Goal: Transaction & Acquisition: Purchase product/service

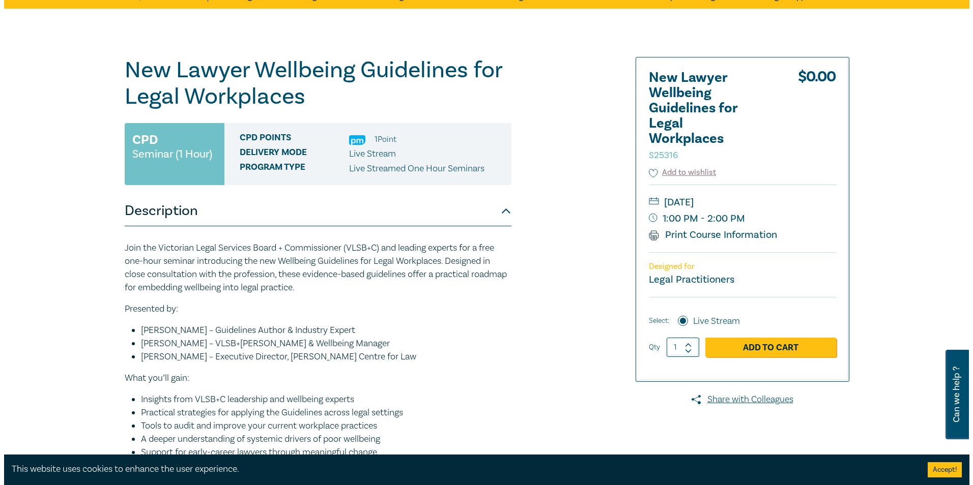
scroll to position [51, 0]
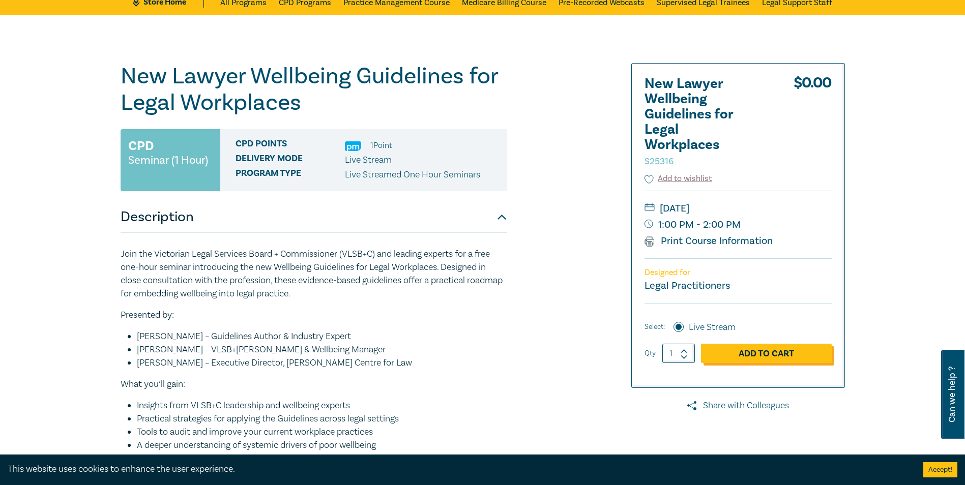
click at [726, 348] on link "Add to Cart" at bounding box center [766, 353] width 131 height 19
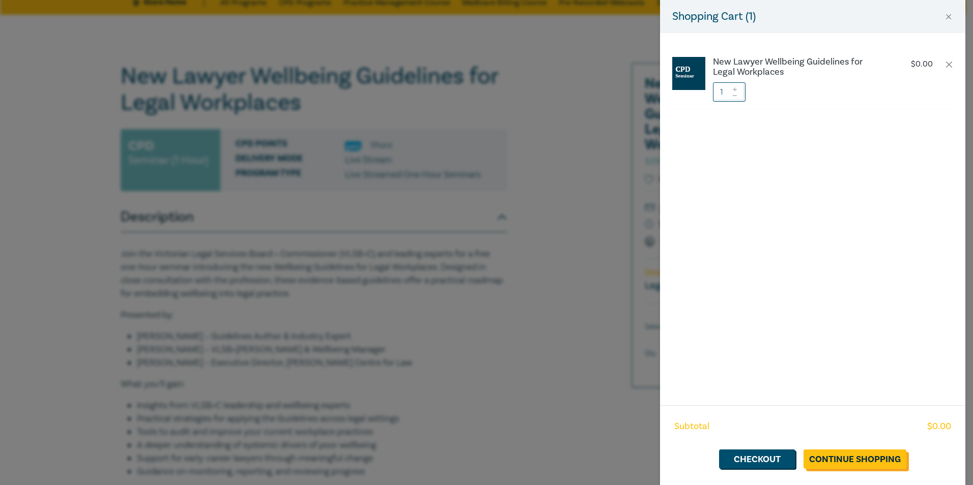
click at [854, 459] on link "Continue Shopping" at bounding box center [854, 459] width 103 height 19
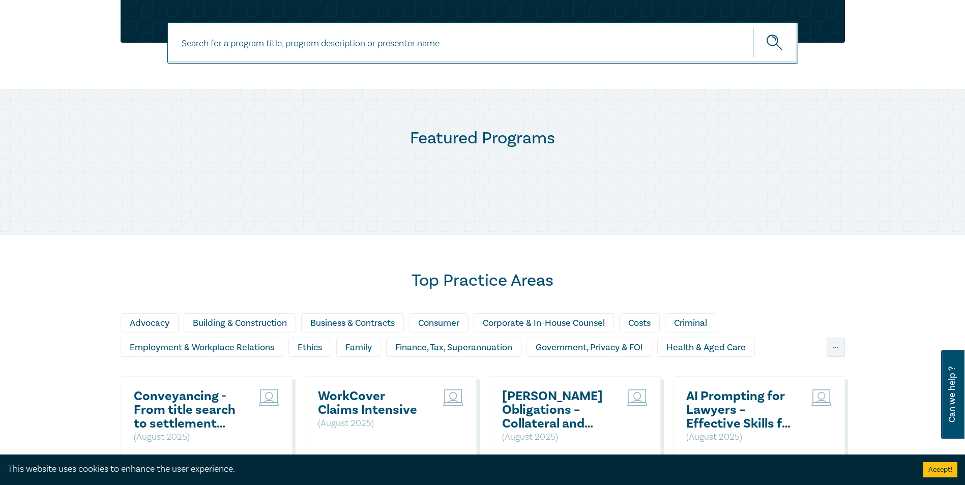
scroll to position [611, 0]
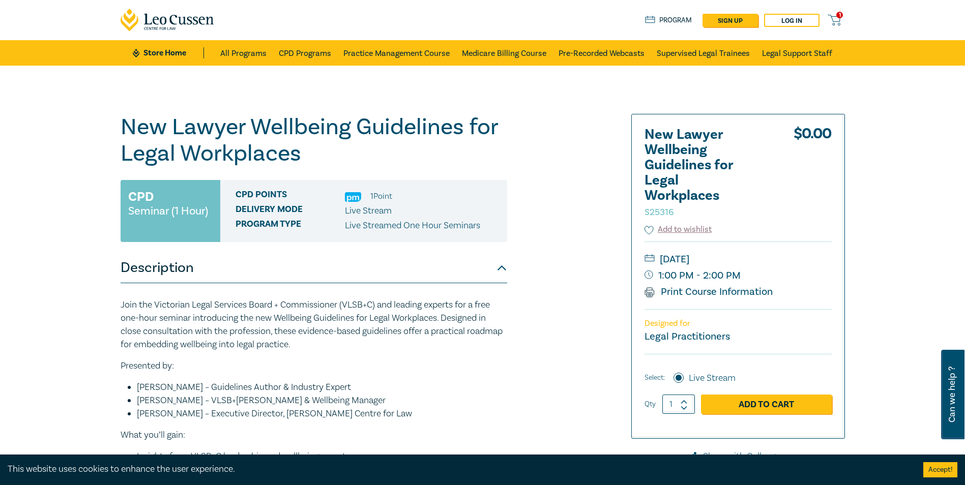
click at [839, 18] on span "1" at bounding box center [839, 15] width 7 height 7
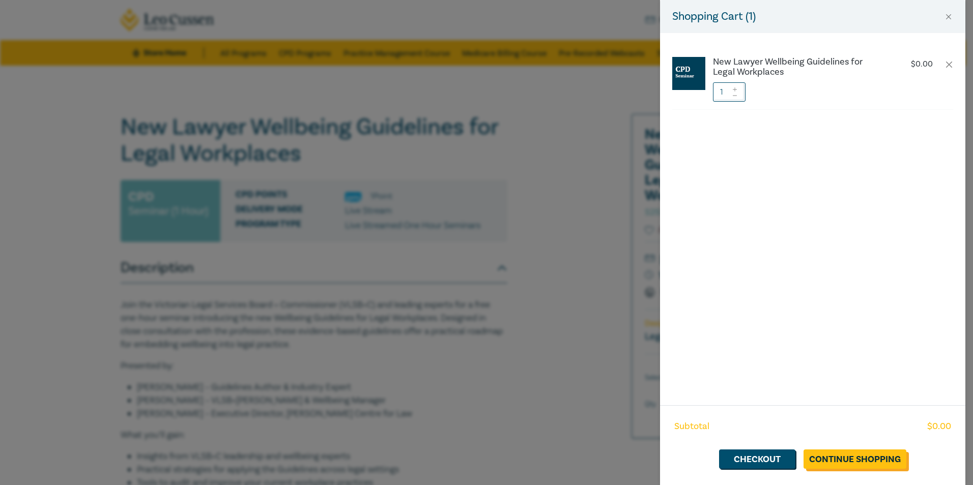
click at [820, 463] on link "Continue Shopping" at bounding box center [854, 459] width 103 height 19
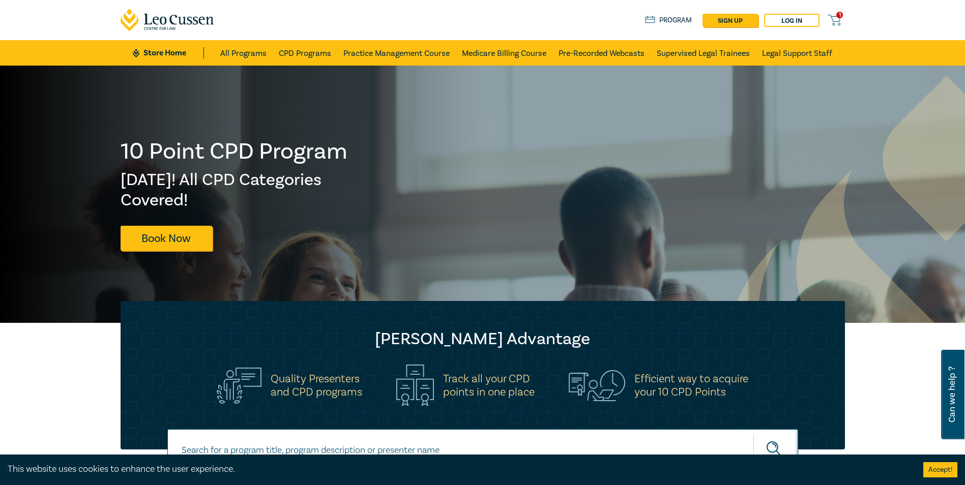
click at [837, 15] on span "1" at bounding box center [839, 15] width 7 height 7
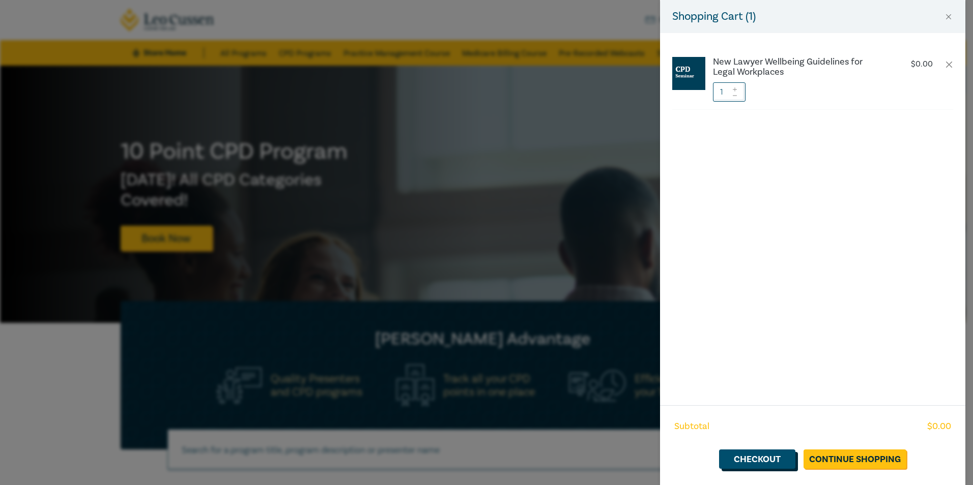
click at [744, 461] on link "Checkout" at bounding box center [757, 459] width 76 height 19
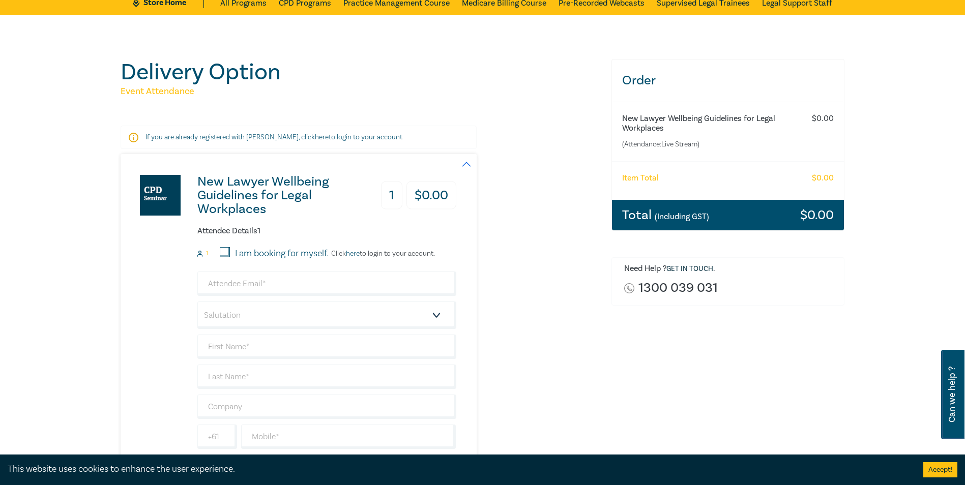
scroll to position [204, 0]
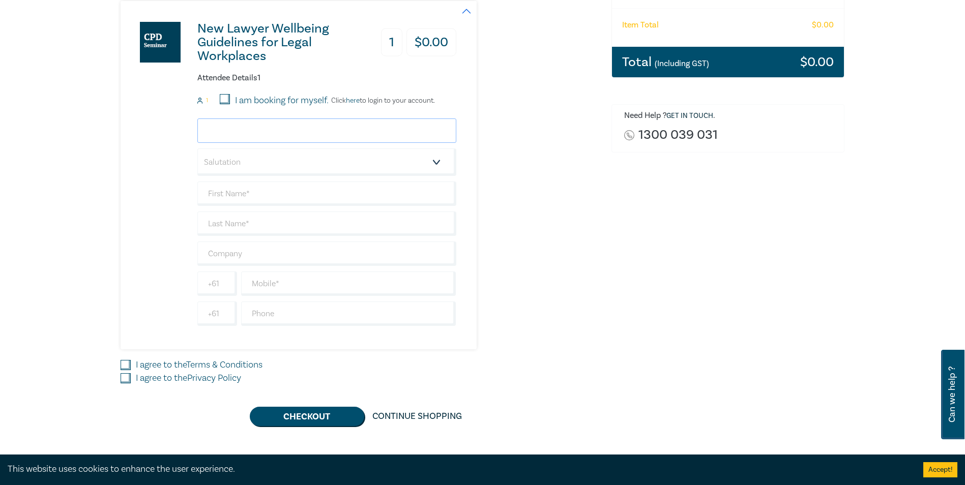
click at [283, 139] on input "email" at bounding box center [326, 131] width 259 height 24
click at [223, 97] on input "I am booking for myself." at bounding box center [225, 99] width 10 height 10
checkbox input "true"
click at [230, 131] on input "email" at bounding box center [326, 131] width 259 height 24
type input "[PERSON_NAME][EMAIL_ADDRESS][PERSON_NAME][DOMAIN_NAME]"
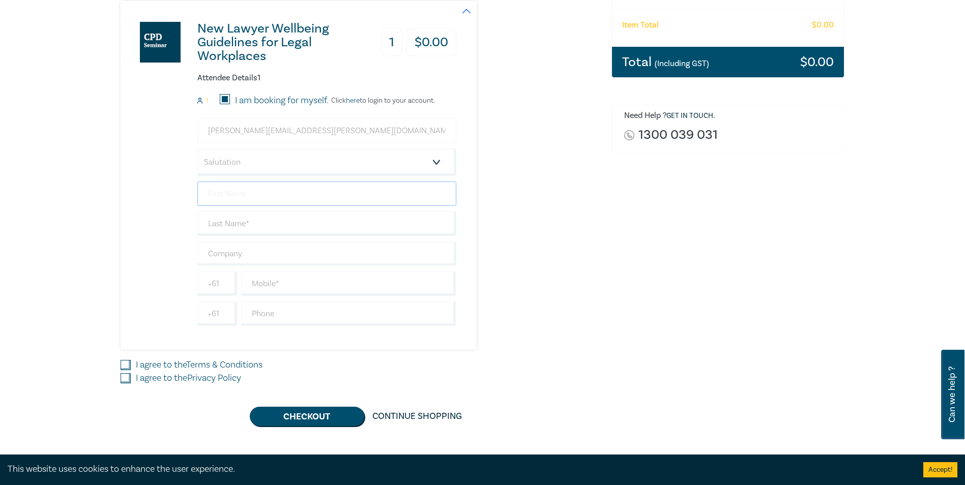
type input "[PERSON_NAME]"
type input "Chryssanthakopoulos"
type input "[PERSON_NAME] & Co"
click at [119, 214] on div "Delivery Option Event Attendance If you are already registered with [PERSON_NAM…" at bounding box center [359, 166] width 491 height 520
click at [260, 278] on input "text" at bounding box center [348, 284] width 215 height 24
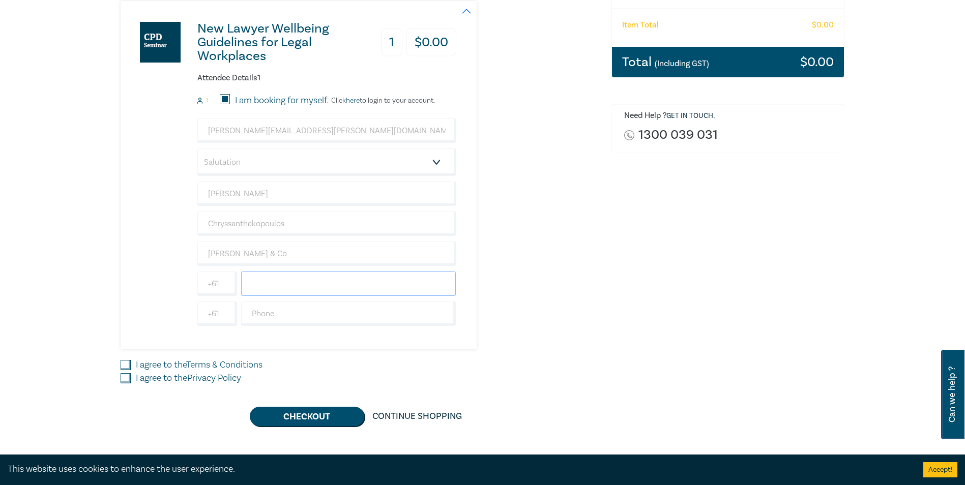
type input "98570666"
click at [66, 303] on div "Delivery Option Event Attendance If you are already registered with [PERSON_NAM…" at bounding box center [482, 166] width 965 height 608
click at [125, 367] on input "I agree to the Terms & Conditions" at bounding box center [126, 365] width 10 height 10
checkbox input "true"
click at [124, 379] on input "I agree to the Privacy Policy" at bounding box center [126, 378] width 10 height 10
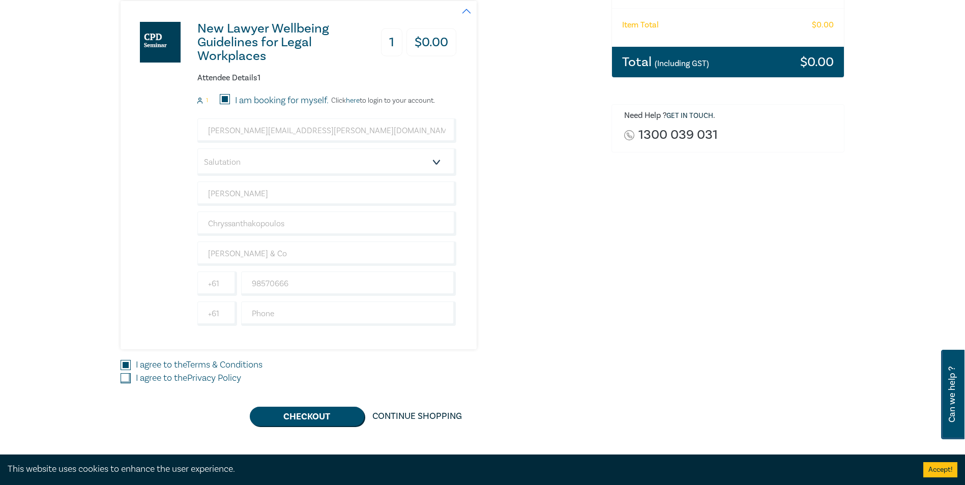
checkbox input "true"
click at [326, 410] on button "Checkout" at bounding box center [307, 416] width 114 height 19
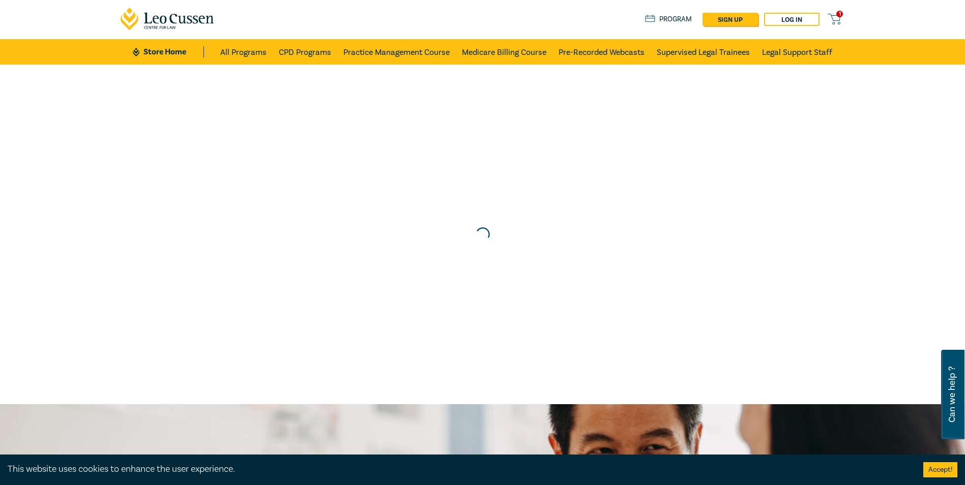
scroll to position [0, 0]
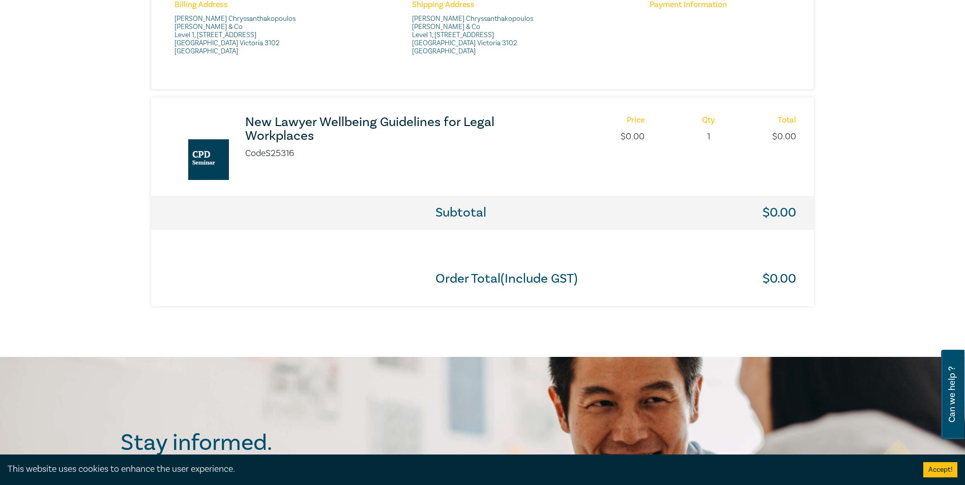
scroll to position [407, 0]
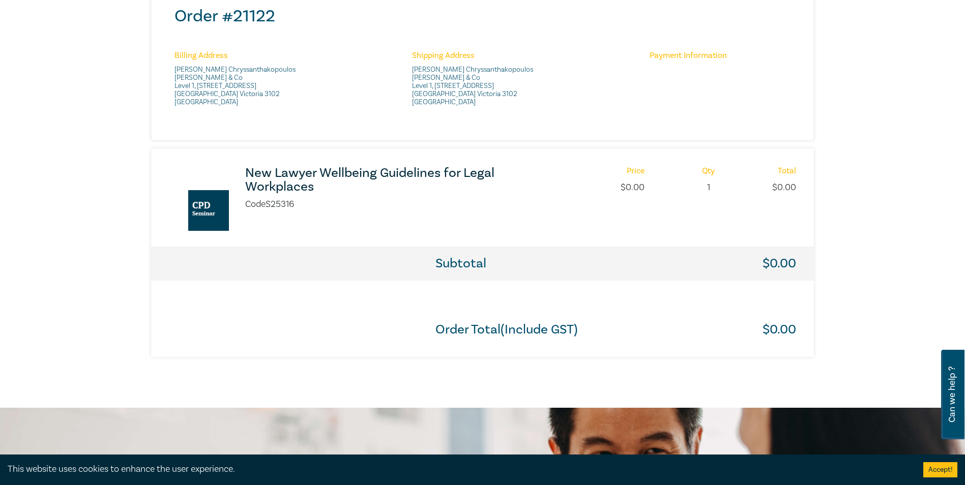
click at [25, 220] on div "Thank you for your order Thank you for your purchase - your order confirmation/…" at bounding box center [482, 33] width 965 height 749
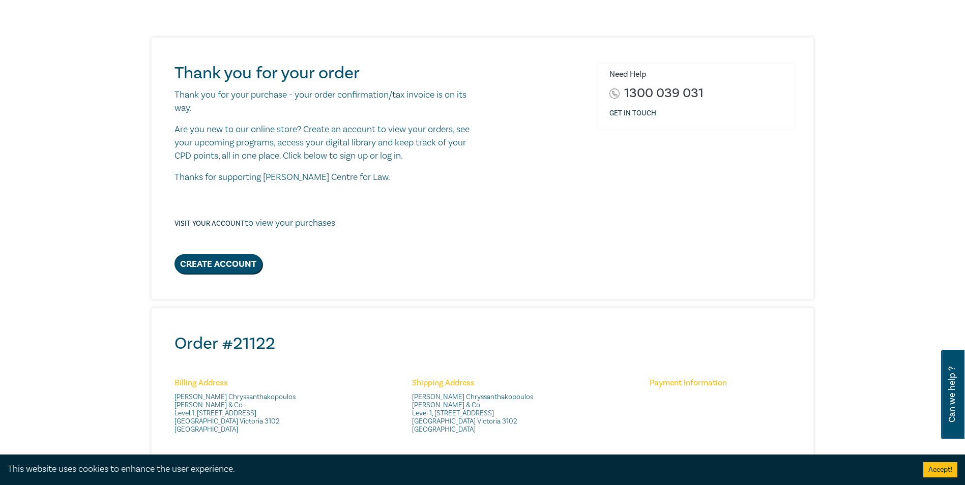
scroll to position [0, 0]
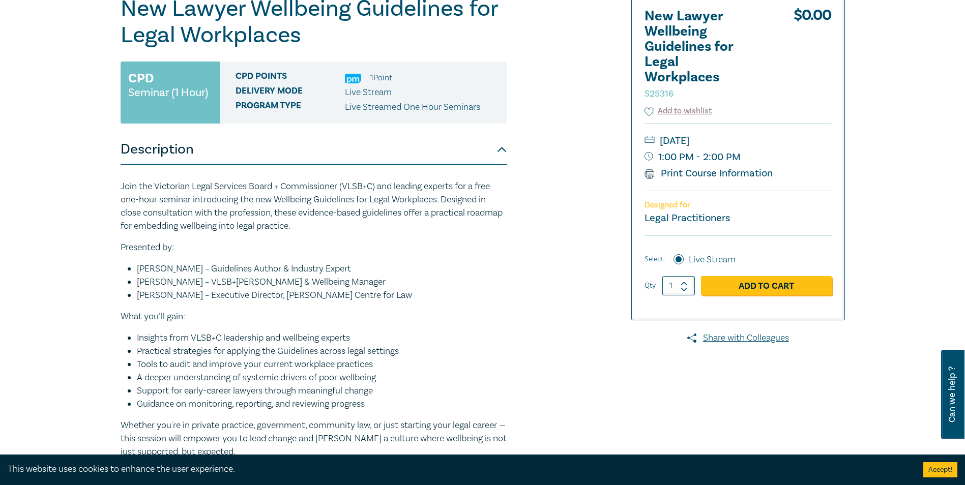
scroll to position [102, 0]
